Goal: Information Seeking & Learning: Learn about a topic

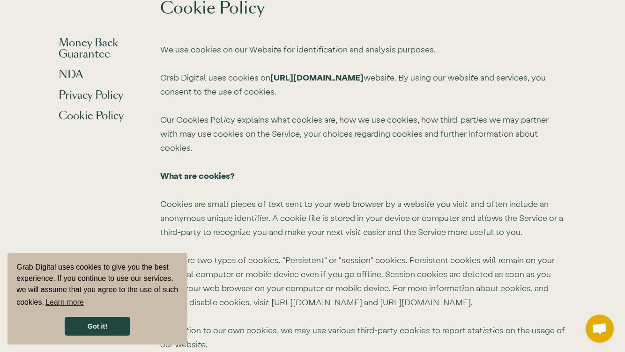
scroll to position [2780, 0]
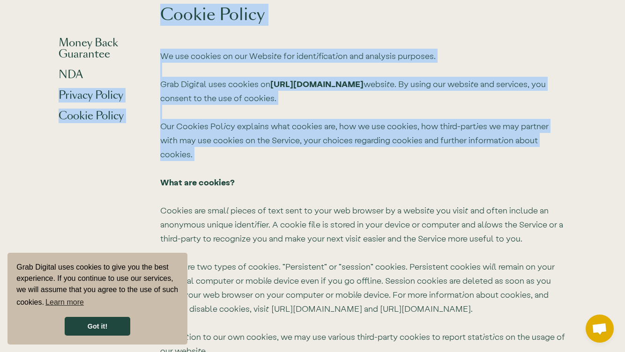
drag, startPoint x: 589, startPoint y: 165, endPoint x: 141, endPoint y: 72, distance: 457.6
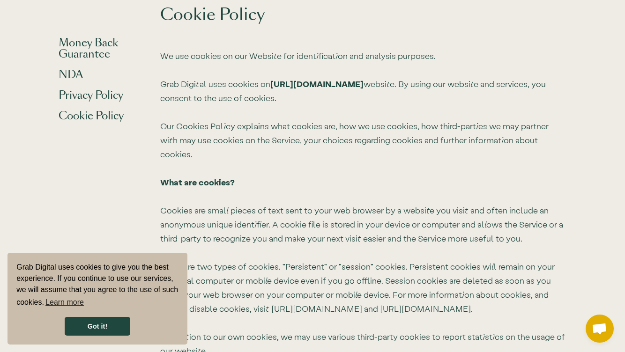
click at [152, 71] on div "NDA" at bounding box center [110, 70] width 102 height 21
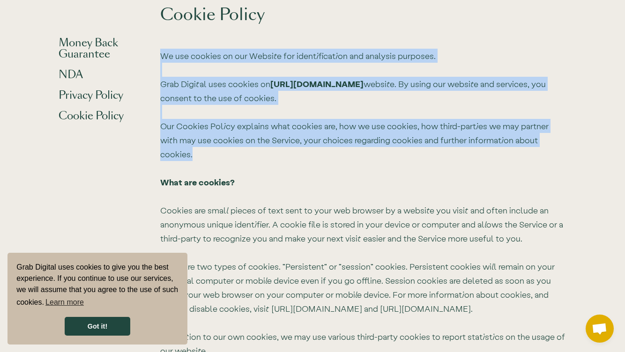
drag, startPoint x: 161, startPoint y: 70, endPoint x: 555, endPoint y: 156, distance: 403.3
click at [556, 156] on p "We use cookies on our Website for identification and analysis purposes. Grab Di…" at bounding box center [363, 267] width 406 height 436
copy p "We use cookies on our Website for identification and analysis purposes. Grab Di…"
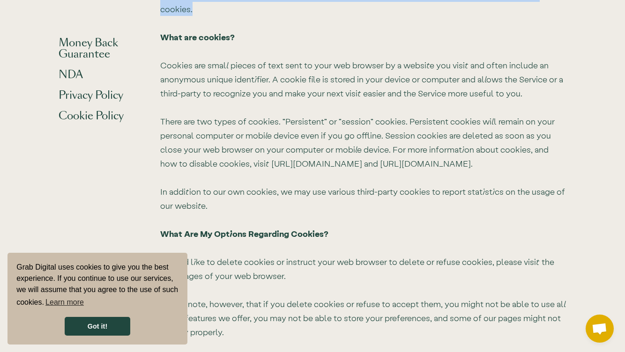
scroll to position [2926, 0]
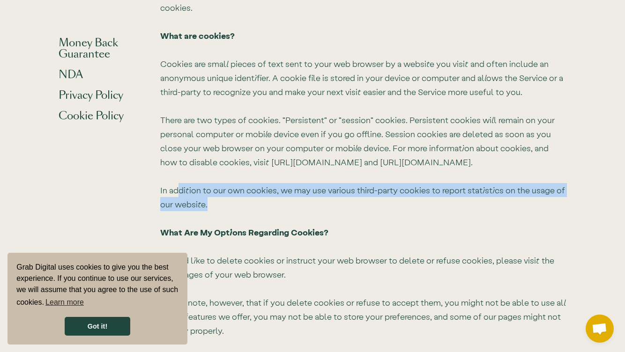
drag, startPoint x: 208, startPoint y: 204, endPoint x: 179, endPoint y: 194, distance: 31.0
click at [179, 194] on p "We use cookies on our Website for identification and analysis purposes. Grab Di…" at bounding box center [363, 120] width 406 height 436
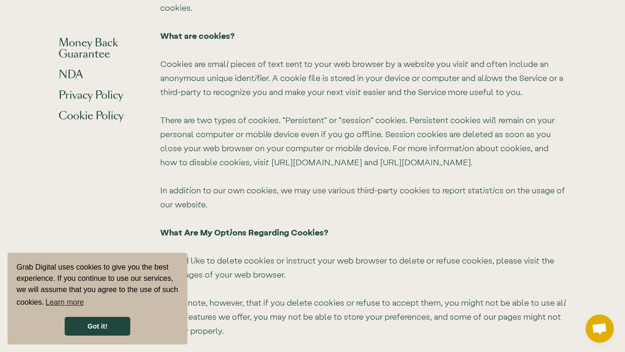
click at [160, 194] on p "We use cookies on our Website for identification and analysis purposes. Grab Di…" at bounding box center [363, 120] width 406 height 436
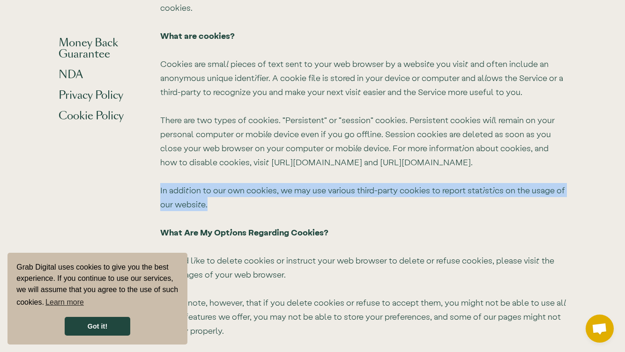
drag, startPoint x: 160, startPoint y: 190, endPoint x: 216, endPoint y: 203, distance: 57.9
click at [216, 203] on p "We use cookies on our Website for identification and analysis purposes. Grab Di…" at bounding box center [363, 120] width 406 height 436
copy p "In addition to our own cookies, we may use various third-party cookies to repor…"
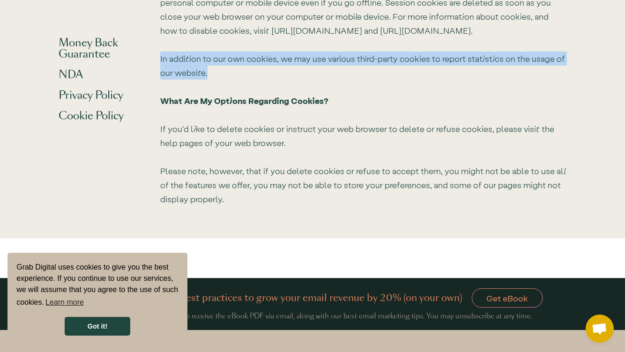
scroll to position [3064, 0]
